Goal: Transaction & Acquisition: Purchase product/service

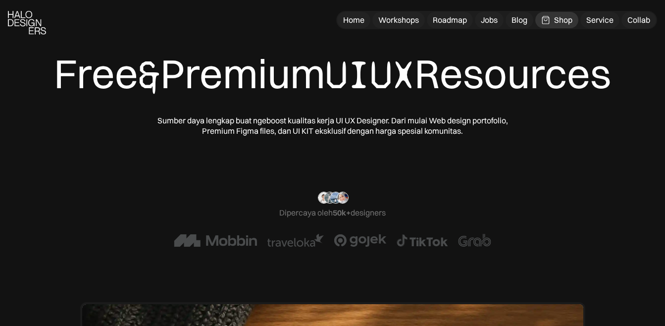
scroll to position [7, 0]
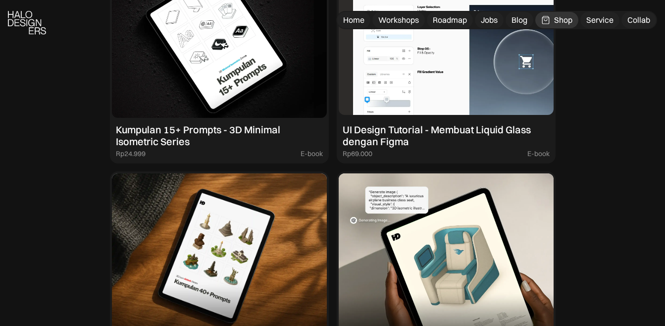
scroll to position [1144, 0]
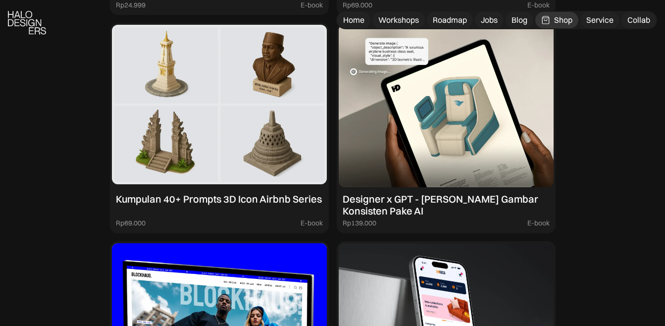
click at [236, 149] on img at bounding box center [219, 106] width 215 height 162
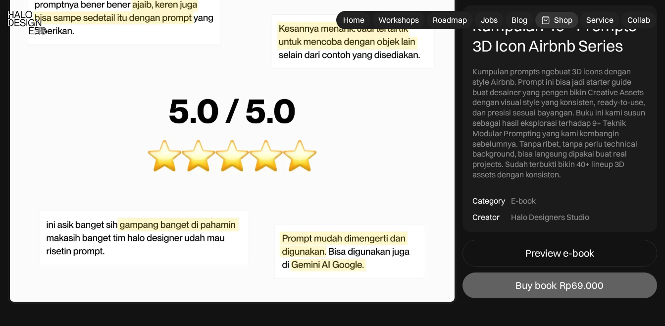
scroll to position [2525, 0]
